Goal: Download file/media

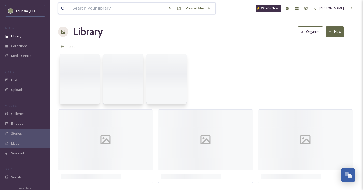
click at [125, 4] on input at bounding box center [117, 8] width 95 height 11
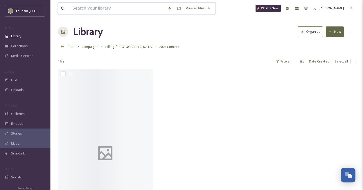
click at [122, 8] on input at bounding box center [117, 8] width 95 height 11
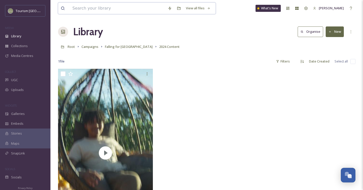
type input "w"
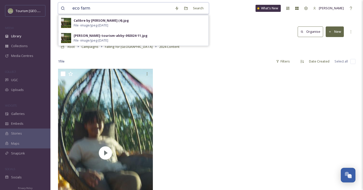
click at [80, 8] on input "eco farm" at bounding box center [121, 8] width 102 height 11
type input "ecofarm"
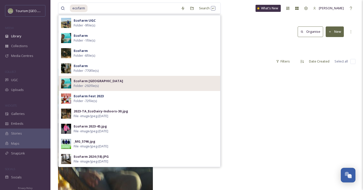
click at [100, 81] on strong "EcoFarm [GEOGRAPHIC_DATA]" at bounding box center [98, 81] width 49 height 5
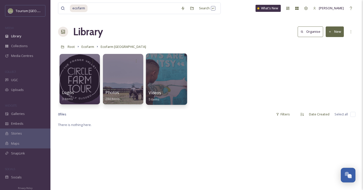
click at [155, 64] on div at bounding box center [166, 60] width 36 height 9
click at [158, 65] on div at bounding box center [166, 60] width 36 height 9
click at [215, 70] on div "Logos 3 items Photos 284 items Videos 5 items" at bounding box center [206, 80] width 297 height 58
click at [172, 70] on div at bounding box center [166, 78] width 41 height 51
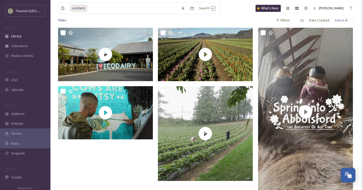
scroll to position [44, 0]
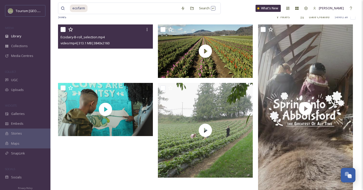
click at [144, 54] on video "Ecodairy-B-roll_selection.mp4" at bounding box center [105, 50] width 95 height 53
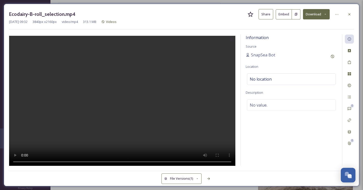
click at [312, 10] on button "Download" at bounding box center [316, 14] width 27 height 10
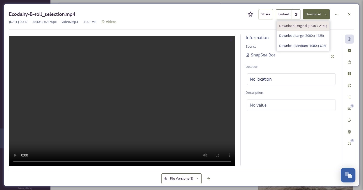
click at [300, 27] on span "Download Original (3840 x 2160)" at bounding box center [303, 25] width 48 height 5
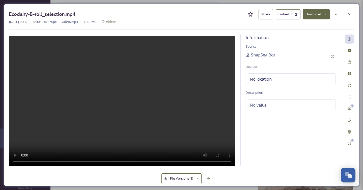
click at [335, 29] on div "Ecodairy-B-roll_selection.mp4 Share Embed Download [DATE] 09:32 3840 px x 2160 …" at bounding box center [181, 19] width 345 height 20
click at [349, 15] on icon at bounding box center [349, 14] width 4 height 4
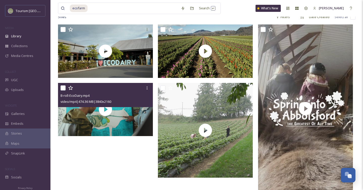
click at [125, 98] on div "B-roll-EcoDairy.mp4" at bounding box center [106, 96] width 91 height 6
click at [124, 95] on div "B-roll-EcoDairy.mp4" at bounding box center [106, 96] width 91 height 6
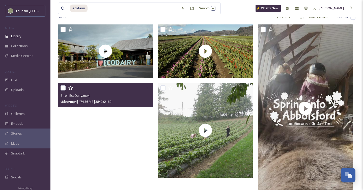
click at [124, 121] on video "B-roll-EcoDairy.mp4" at bounding box center [105, 109] width 95 height 53
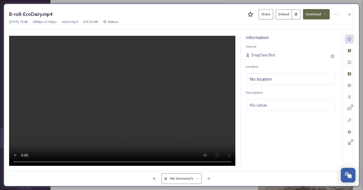
click at [311, 13] on button "Download" at bounding box center [316, 14] width 27 height 10
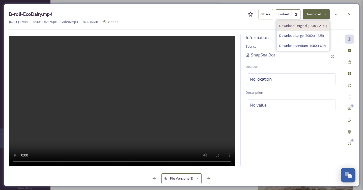
click at [298, 27] on span "Download Original (3840 x 2160)" at bounding box center [303, 25] width 48 height 5
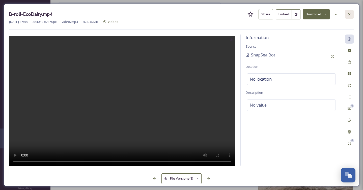
click at [352, 14] on div at bounding box center [349, 14] width 9 height 9
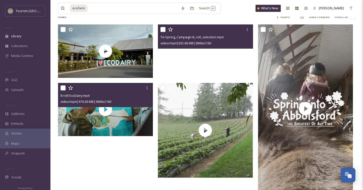
click at [228, 61] on video "TA-Spring_Campaign-B_roll_selection.mp4" at bounding box center [205, 50] width 95 height 53
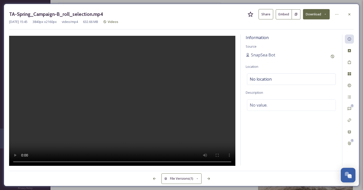
click at [319, 14] on button "Download" at bounding box center [316, 14] width 27 height 10
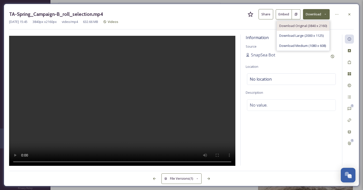
click at [294, 27] on span "Download Original (3840 x 2160)" at bounding box center [303, 25] width 48 height 5
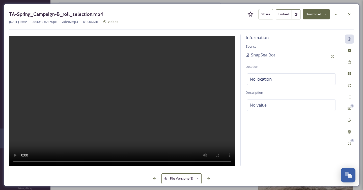
click at [334, 26] on div "TA-Spring_Campaign-B_roll_selection.mp4 Share Embed Download [DATE] 15:45 3840 …" at bounding box center [181, 19] width 345 height 20
click at [350, 16] on icon at bounding box center [349, 14] width 4 height 4
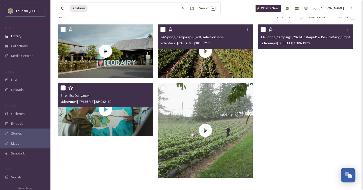
click at [284, 70] on video "TA-Spring_Campaign_2023-Final-April12-15s-EcoDairy_1.mp4" at bounding box center [305, 108] width 95 height 168
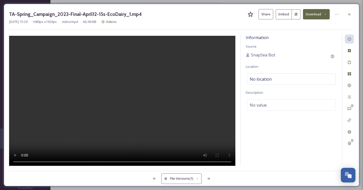
click at [318, 13] on button "Download" at bounding box center [316, 14] width 27 height 10
click at [293, 26] on span "Download Original (1080 x 1920)" at bounding box center [303, 25] width 48 height 5
click at [350, 15] on icon at bounding box center [349, 14] width 4 height 4
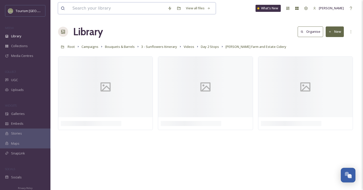
click at [135, 11] on input at bounding box center [117, 8] width 95 height 11
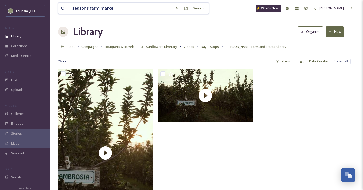
type input "seasons farm market"
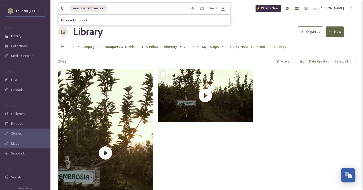
click at [113, 8] on input at bounding box center [148, 8] width 80 height 11
